Goal: Navigation & Orientation: Find specific page/section

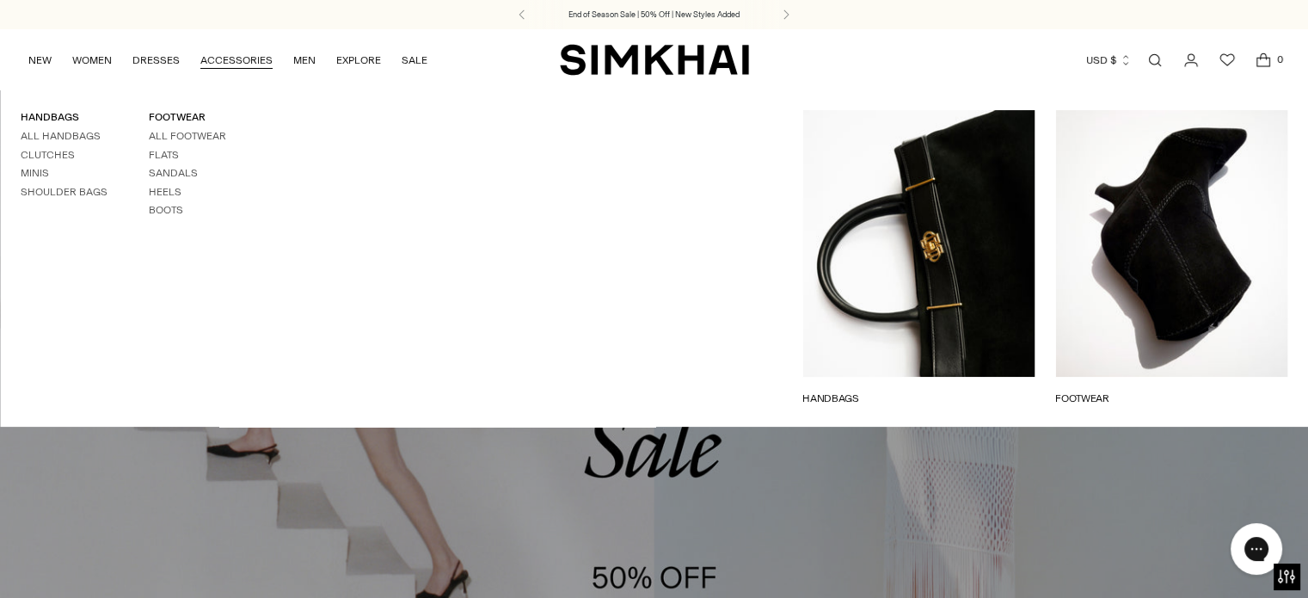
click at [221, 56] on link "ACCESSORIES" at bounding box center [236, 60] width 72 height 38
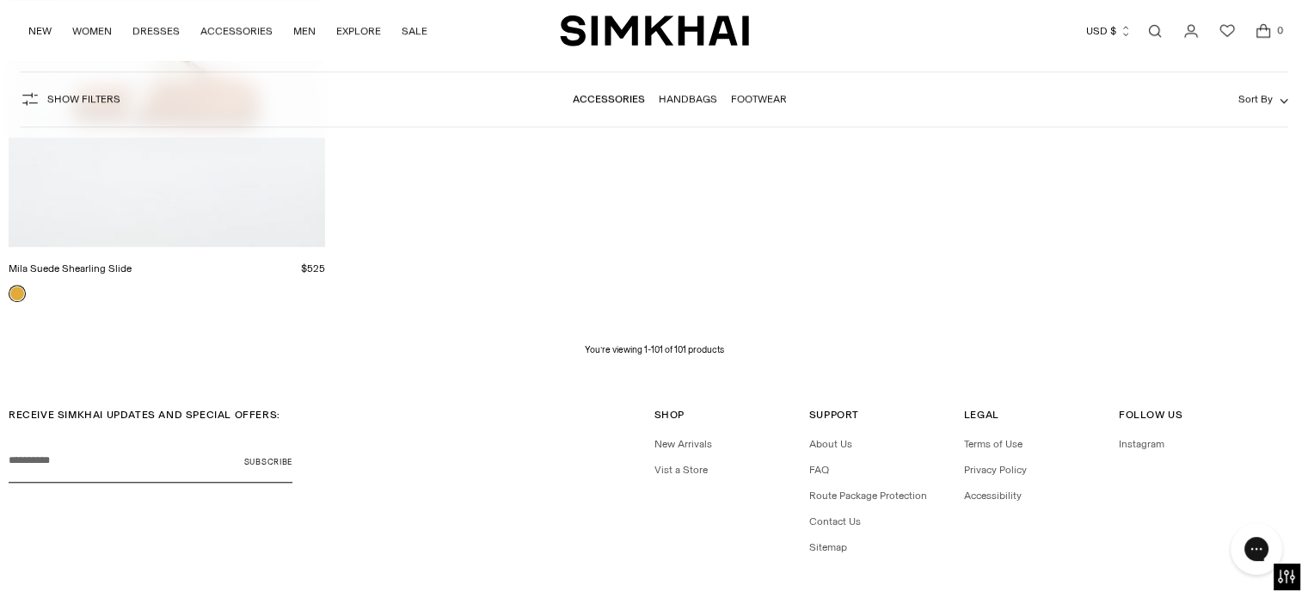
scroll to position [14669, 0]
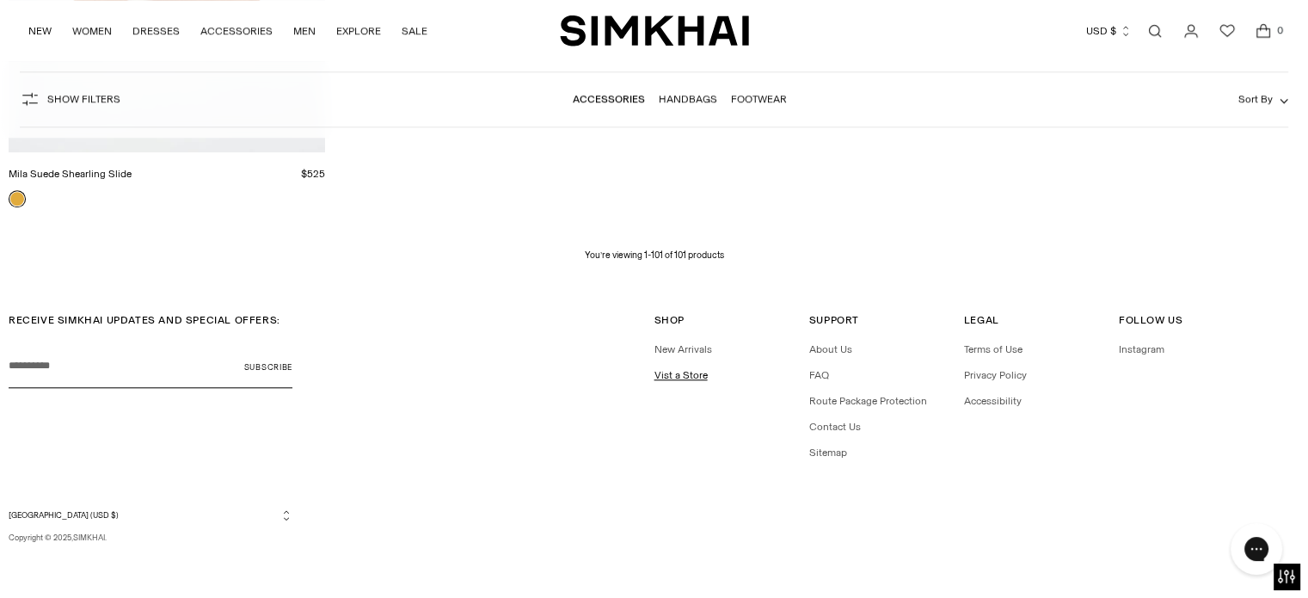
click at [701, 370] on link "Vist a Store" at bounding box center [680, 375] width 53 height 12
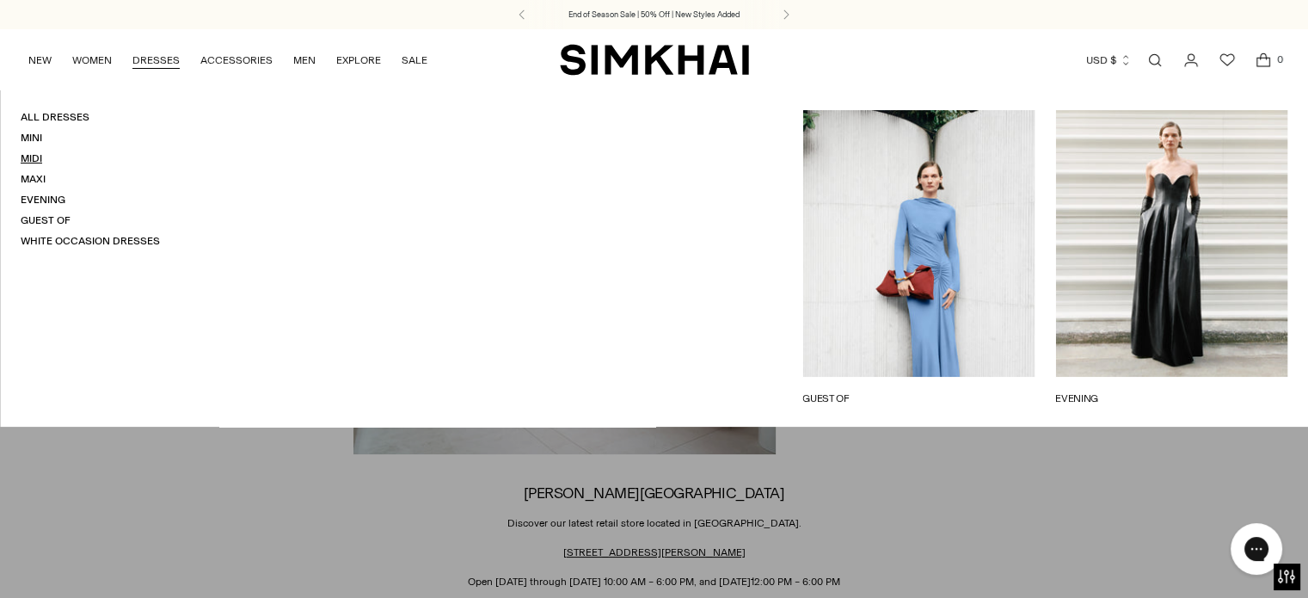
click at [30, 159] on link "Midi" at bounding box center [31, 158] width 21 height 12
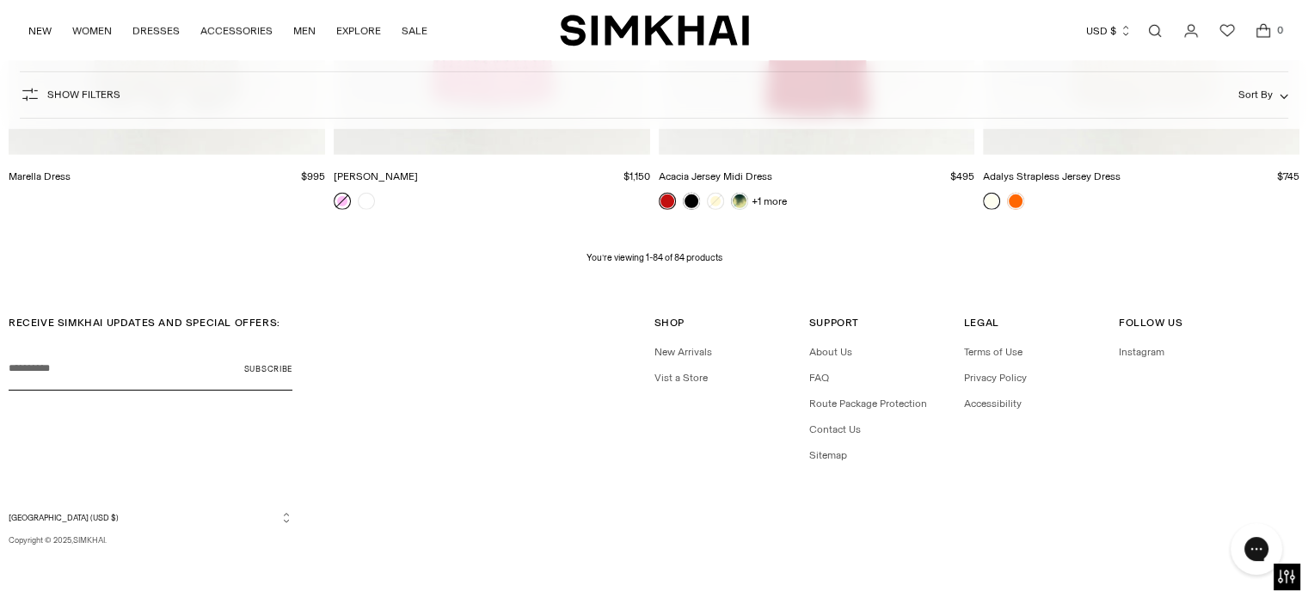
scroll to position [11837, 0]
